Goal: Information Seeking & Learning: Learn about a topic

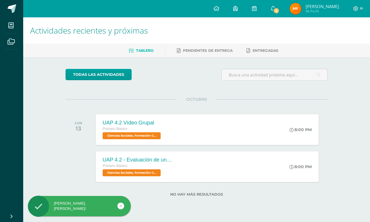
click at [275, 8] on span "6" at bounding box center [276, 11] width 6 height 6
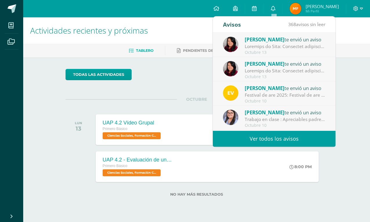
click at [349, 73] on div "Actividades recientes y próximas Tablero Pendientes de entrega Entregadas todas…" at bounding box center [196, 116] width 347 height 198
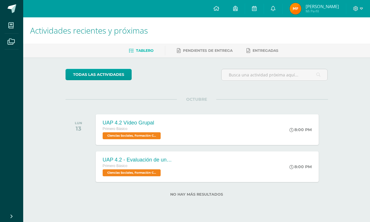
click at [275, 10] on icon at bounding box center [273, 8] width 5 height 5
click at [347, 46] on ul "Tablero Pendientes de entrega Entregadas" at bounding box center [203, 51] width 347 height 10
click at [319, 6] on span "[PERSON_NAME]" at bounding box center [322, 6] width 33 height 6
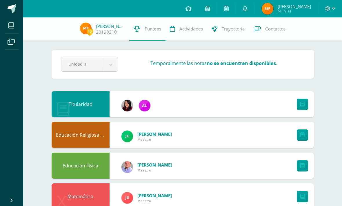
click at [275, 34] on link "Contactos" at bounding box center [269, 28] width 41 height 23
click at [231, 31] on span "Trayectoria" at bounding box center [233, 29] width 23 height 6
click at [190, 31] on span "Actividades" at bounding box center [190, 29] width 23 height 6
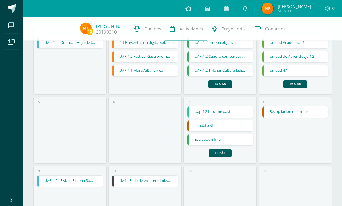
click at [226, 87] on link "+5 más" at bounding box center [219, 85] width 23 height 8
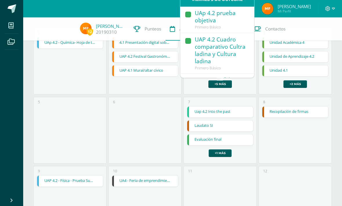
click at [227, 22] on div "UAp 4.2 prueba objetiva" at bounding box center [222, 17] width 54 height 15
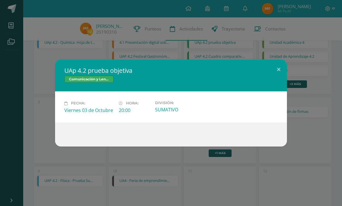
click at [278, 79] on button at bounding box center [279, 69] width 17 height 20
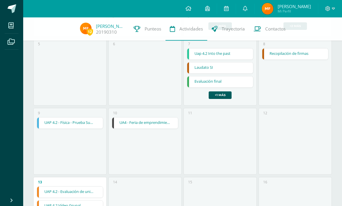
scroll to position [111, 0]
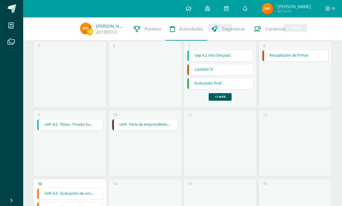
click at [237, 88] on link "Evaluación final" at bounding box center [220, 83] width 66 height 11
